Goal: Information Seeking & Learning: Learn about a topic

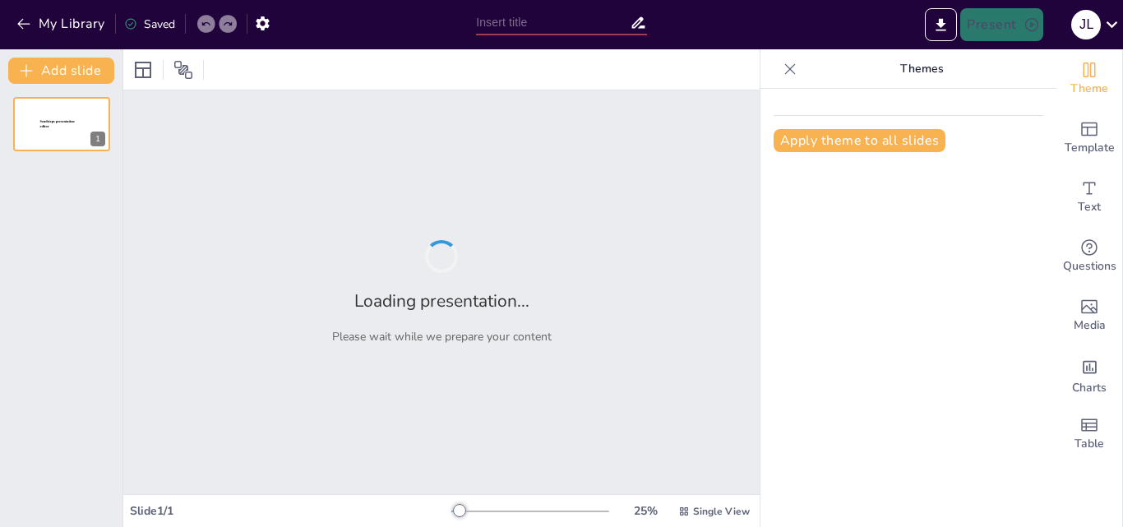
type input "El Método de Obtención de [MEDICAL_DATA] Más Común en Nuestro País"
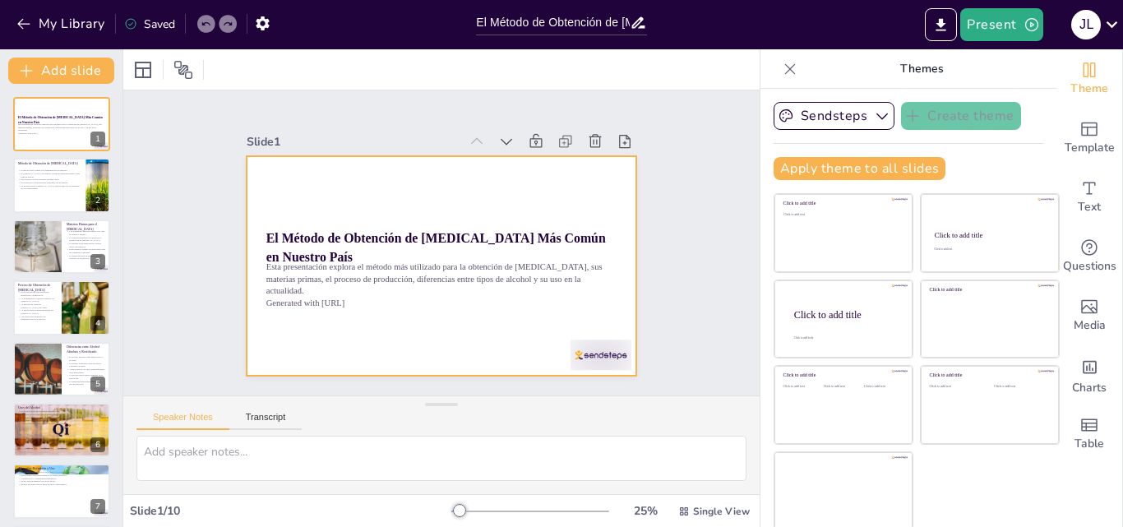
scroll to position [1, 0]
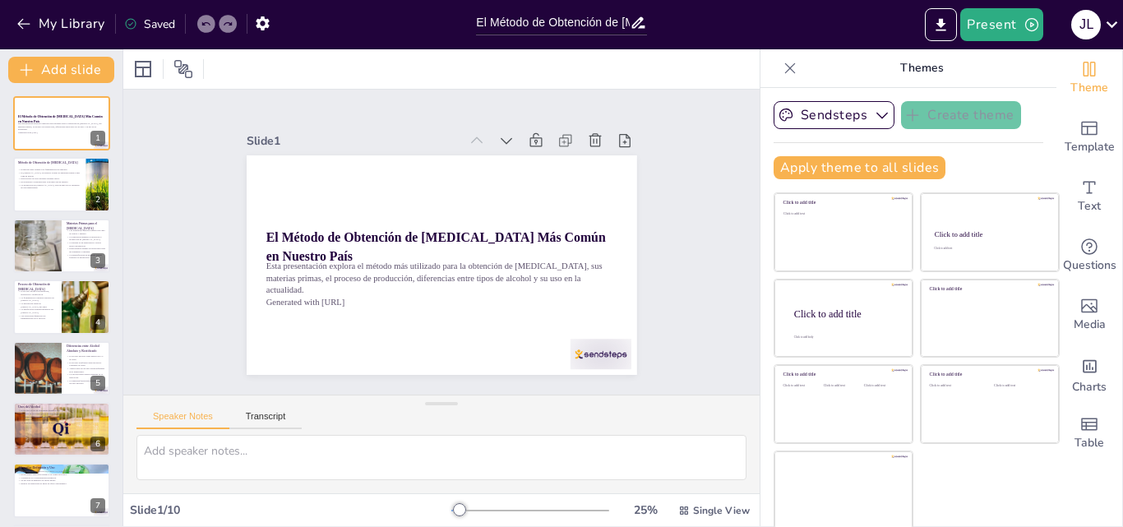
click at [265, 408] on div "Speaker Notes Transcript" at bounding box center [219, 418] width 165 height 21
click at [285, 423] on button "Transcript" at bounding box center [265, 420] width 73 height 18
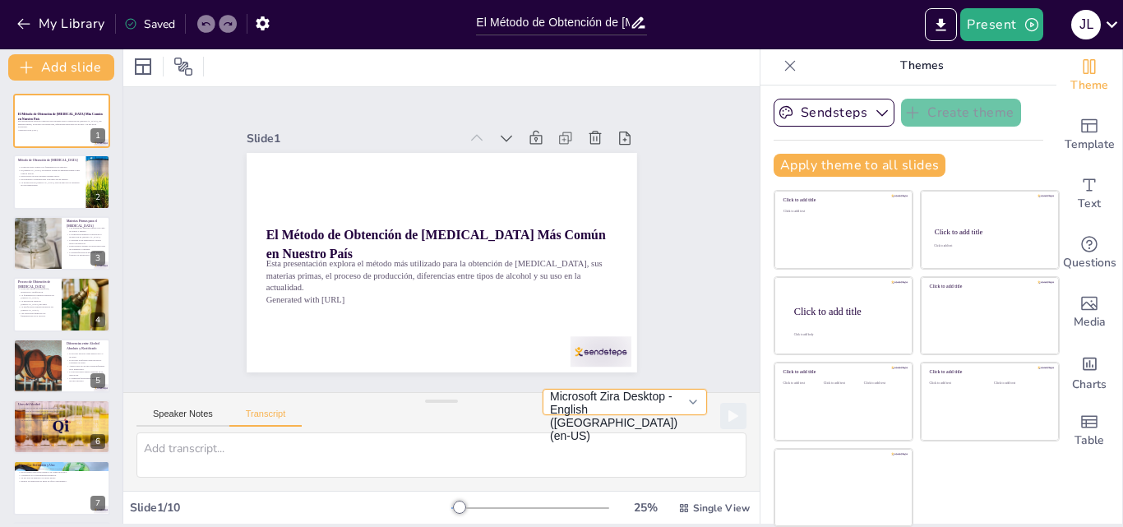
click at [675, 400] on button "Microsoft Zira Desktop - English ([GEOGRAPHIC_DATA]) (en-US)" at bounding box center [625, 402] width 164 height 26
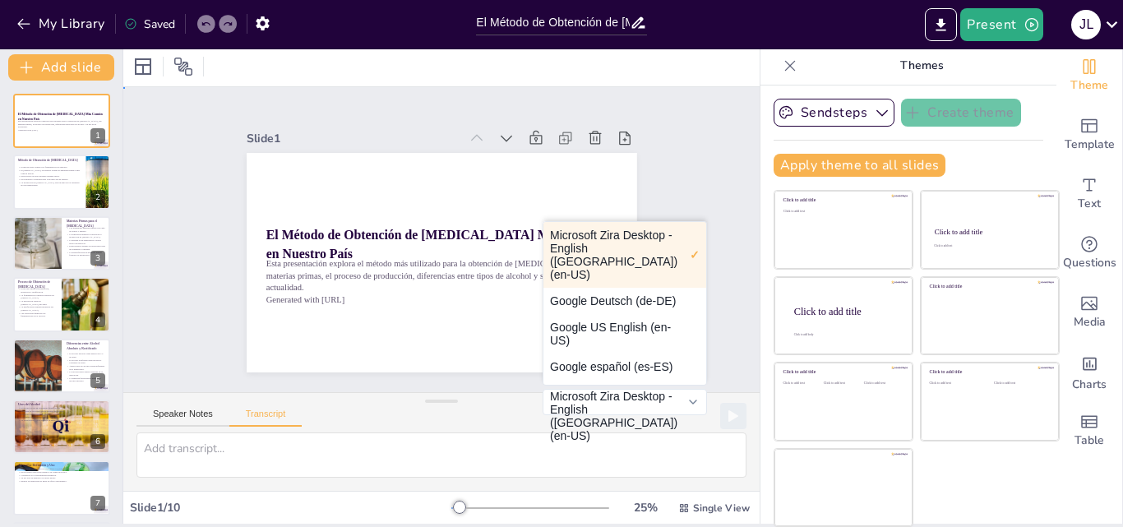
click at [692, 303] on div "Slide 1 El Método de Obtención de [MEDICAL_DATA] Más Común en Nuestro País Esta…" at bounding box center [442, 239] width 694 height 621
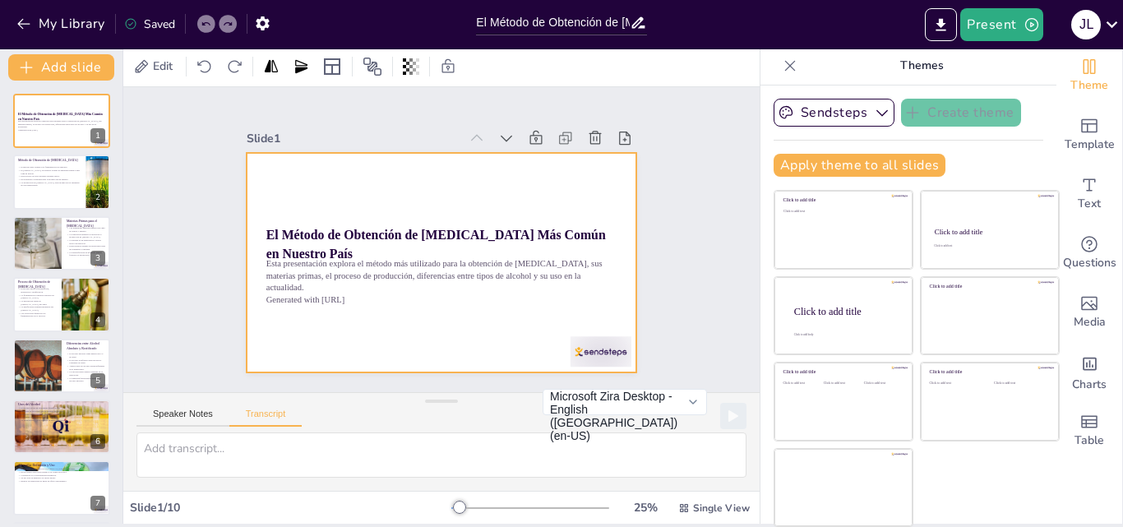
click at [434, 345] on div at bounding box center [455, 257] width 445 height 407
click at [81, 196] on div at bounding box center [61, 183] width 99 height 56
type textarea "En este segmento, discutiremos el método más empleado para la obtención de [MED…"
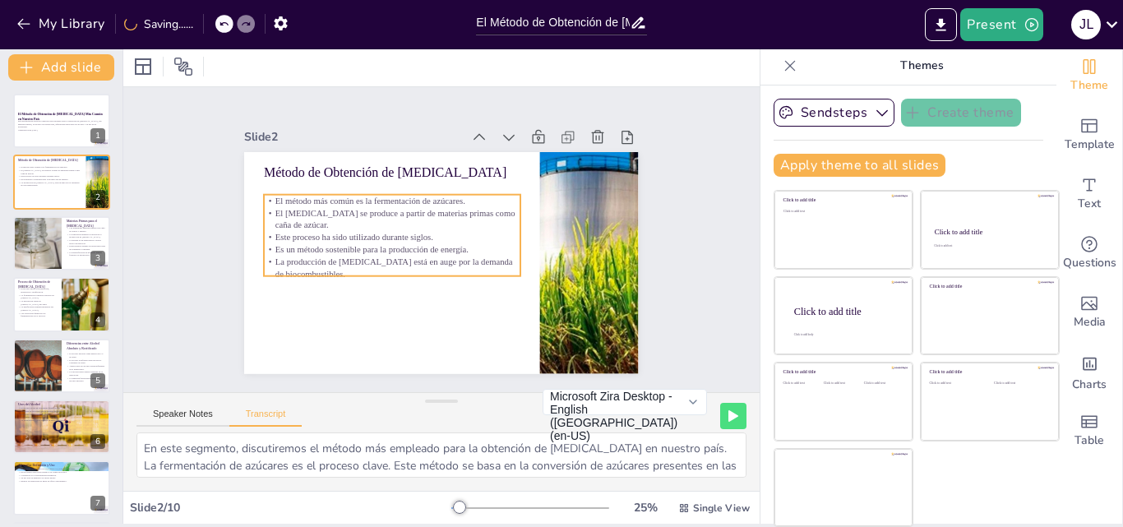
click at [331, 192] on p "El método más común es la fermentación de azúcares." at bounding box center [430, 177] width 199 height 181
click at [317, 192] on p "El método más común es la fermentación de azúcares." at bounding box center [424, 179] width 215 height 160
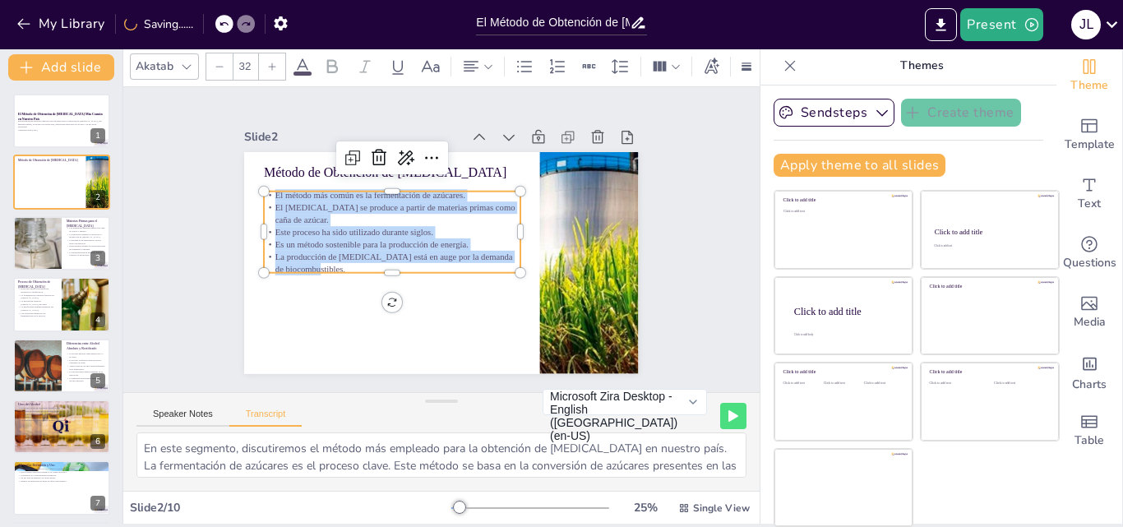
drag, startPoint x: 256, startPoint y: 193, endPoint x: 361, endPoint y: 264, distance: 126.8
click at [361, 264] on div "El método más común es la fermentación de azúcares. El [MEDICAL_DATA] se produc…" at bounding box center [415, 198] width 233 height 245
copy div "El método más común es la fermentación de azúcares. El [MEDICAL_DATA] se produc…"
click at [514, 103] on div "Slide 1 El Método de Obtención de [MEDICAL_DATA] Más Común en Nuestro País Esta…" at bounding box center [442, 240] width 345 height 442
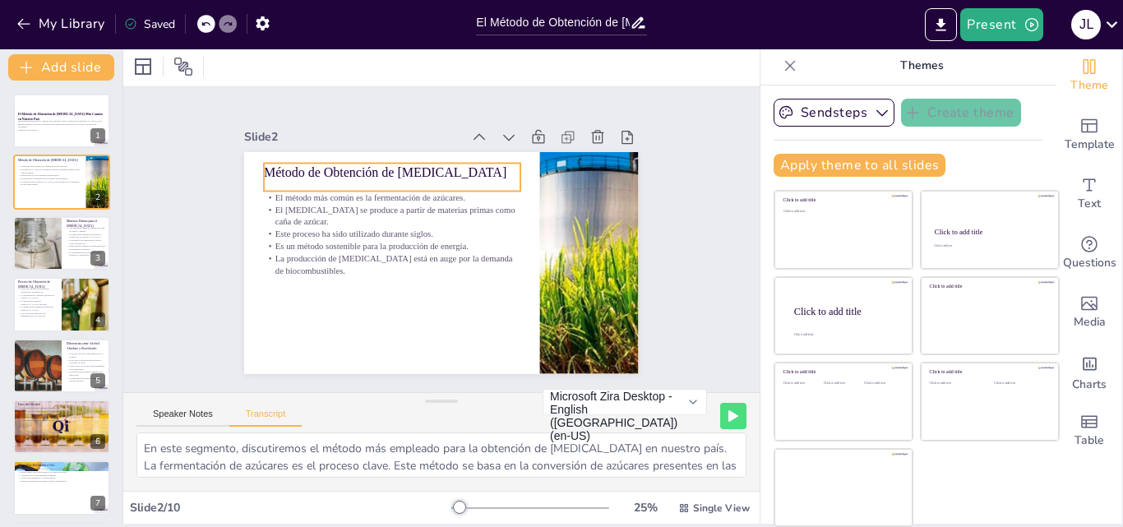
click at [303, 174] on p "Método de Obtención de [MEDICAL_DATA]" at bounding box center [424, 157] width 242 height 121
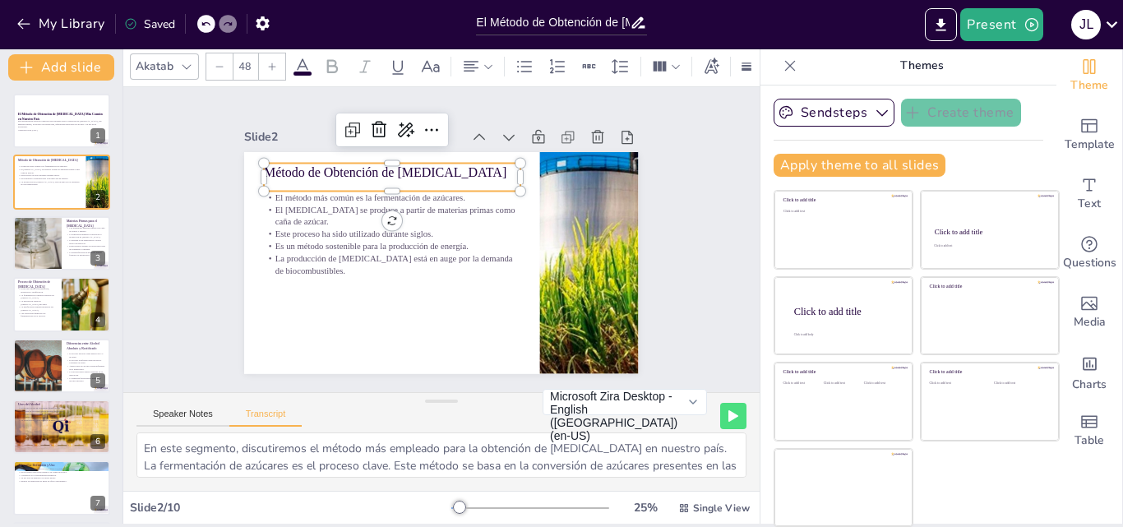
click at [442, 174] on p "Método de Obtención de [MEDICAL_DATA]" at bounding box center [490, 171] width 97 height 249
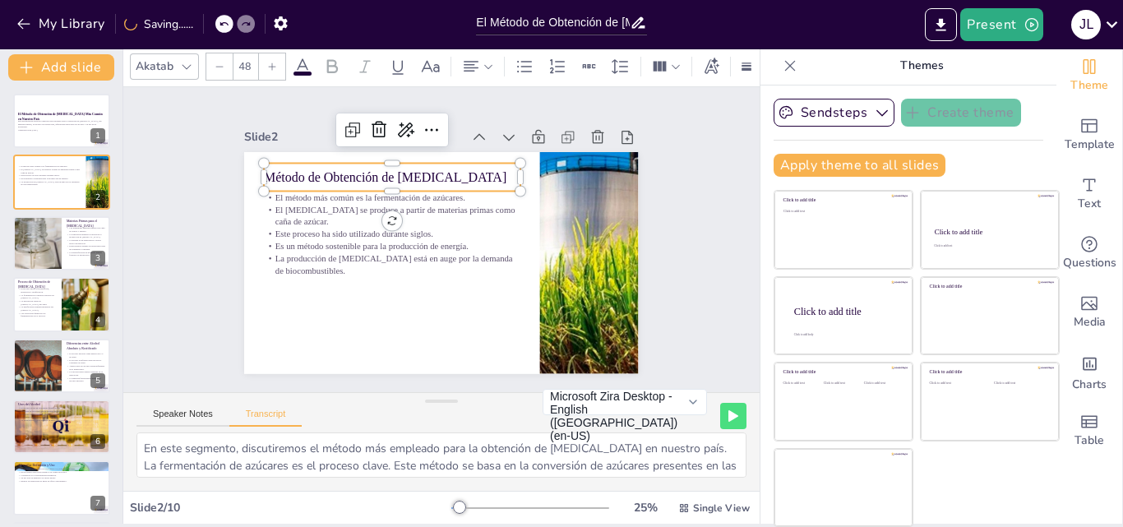
drag, startPoint x: 252, startPoint y: 173, endPoint x: 470, endPoint y: 174, distance: 217.9
click at [470, 174] on p "Método de Obtención de [MEDICAL_DATA]" at bounding box center [516, 211] width 97 height 249
copy p "Método de Obtención de [MEDICAL_DATA]"
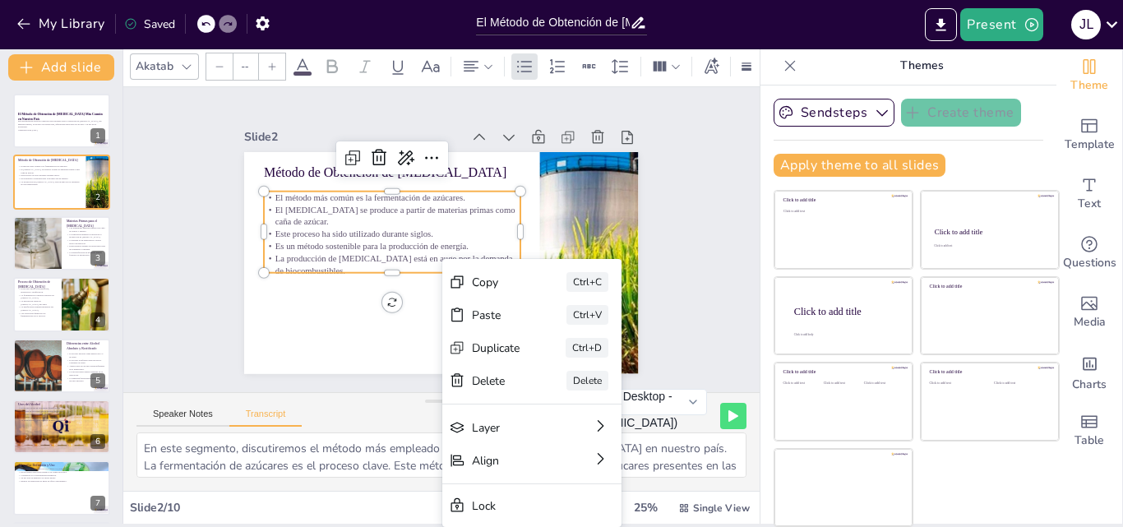
type input "32"
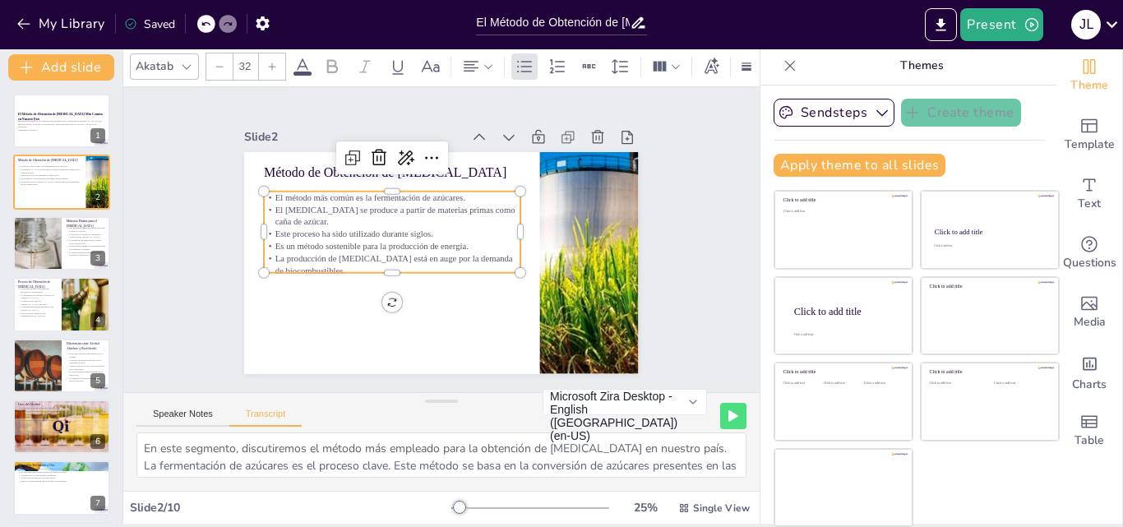
click at [399, 190] on p "El método más común es la fermentación de azúcares." at bounding box center [506, 244] width 215 height 160
click at [350, 190] on p "El método más común es la fermentación de azúcares." at bounding box center [440, 175] width 181 height 199
click at [285, 190] on p "El método más común es la fermentación de azúcares." at bounding box center [409, 182] width 248 height 90
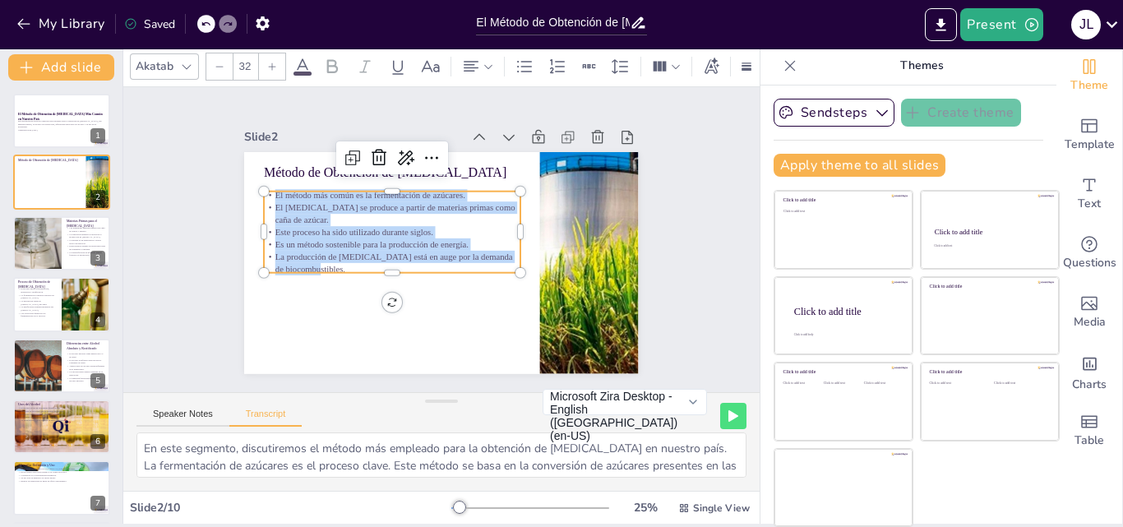
drag, startPoint x: 257, startPoint y: 190, endPoint x: 470, endPoint y: 253, distance: 223.0
click at [470, 253] on div "El método más común es la fermentación de azúcares. El [MEDICAL_DATA] se produc…" at bounding box center [428, 191] width 183 height 269
copy div "El método más común es la fermentación de azúcares. El [MEDICAL_DATA] se produc…"
click at [632, 249] on div "Slide 1 El Método de Obtención de [MEDICAL_DATA] Más Común en Nuestro País Esta…" at bounding box center [441, 240] width 525 height 541
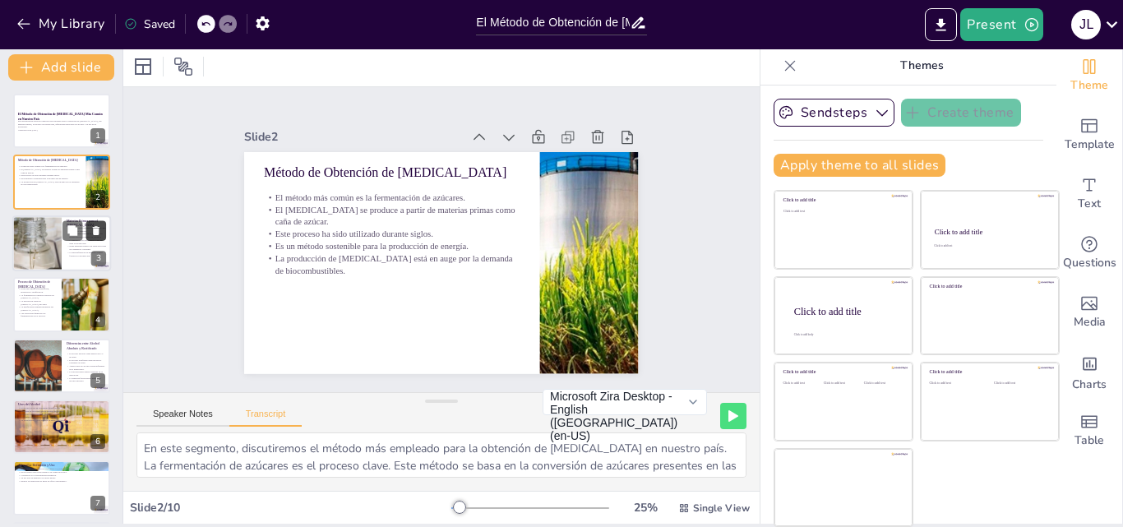
click at [92, 234] on icon at bounding box center [96, 231] width 12 height 12
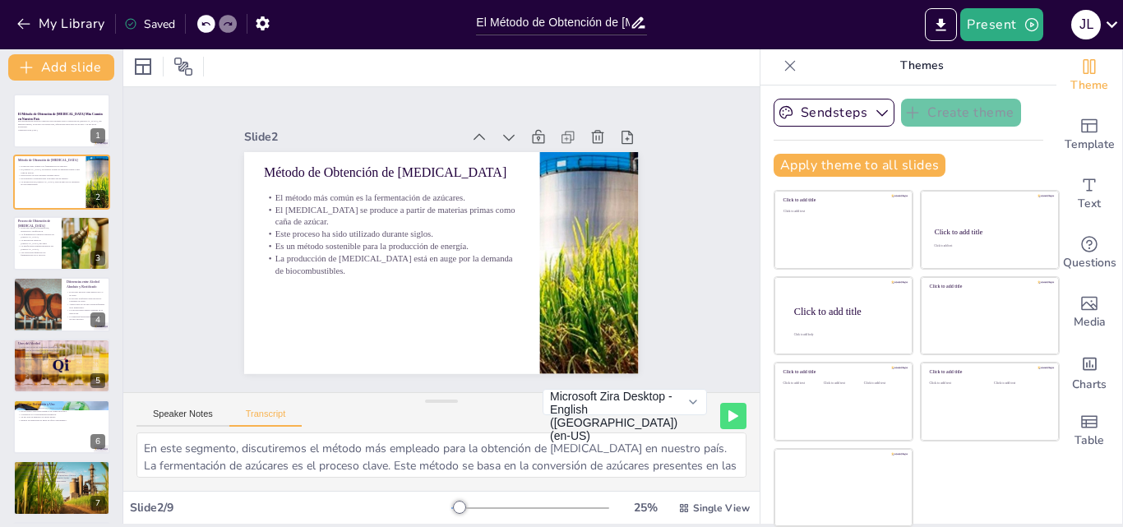
click at [174, 29] on div "Saved" at bounding box center [149, 24] width 51 height 16
click at [208, 18] on div at bounding box center [206, 24] width 18 height 18
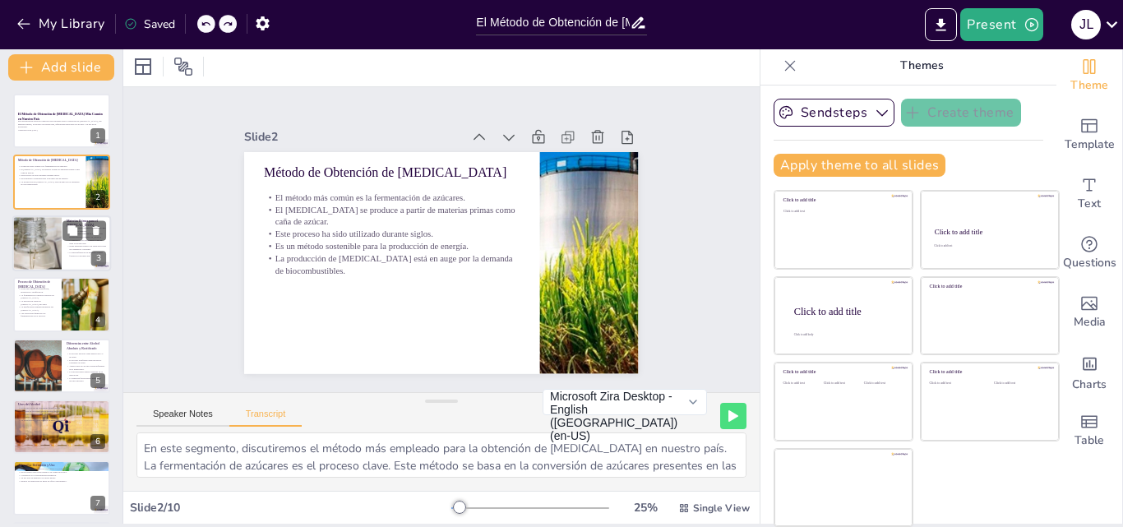
click at [49, 240] on div at bounding box center [37, 243] width 81 height 56
type textarea "En esta sección, abordaremos las materias primas utilizadas para la producción …"
